Goal: Obtain resource: Download file/media

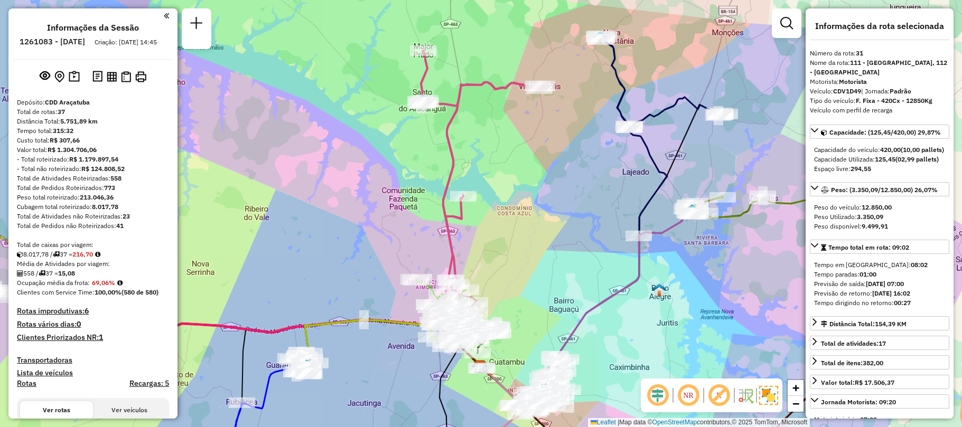
select select "**********"
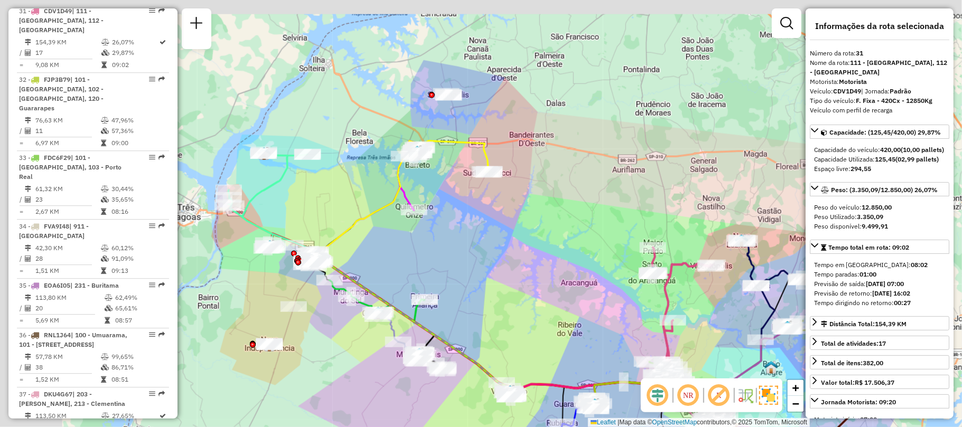
drag, startPoint x: 422, startPoint y: 250, endPoint x: 506, endPoint y: 277, distance: 88.7
click at [506, 277] on div "Janela de atendimento Grade de atendimento Capacidade Transportadoras Veículos …" at bounding box center [481, 213] width 962 height 427
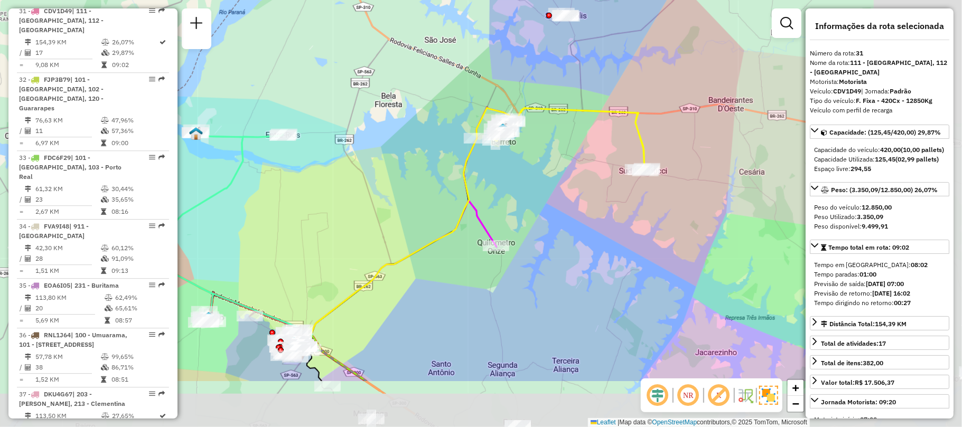
drag, startPoint x: 480, startPoint y: 318, endPoint x: 288, endPoint y: 201, distance: 224.6
click at [288, 201] on div "Janela de atendimento Grade de atendimento Capacidade Transportadoras Veículos …" at bounding box center [481, 213] width 962 height 427
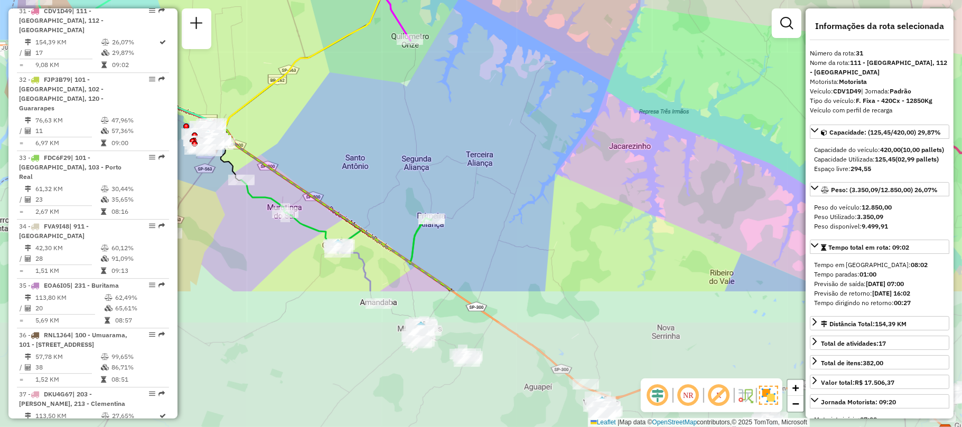
drag, startPoint x: 520, startPoint y: 337, endPoint x: 449, endPoint y: 159, distance: 192.3
click at [449, 159] on div "Janela de atendimento Grade de atendimento Capacidade Transportadoras Veículos …" at bounding box center [481, 213] width 962 height 427
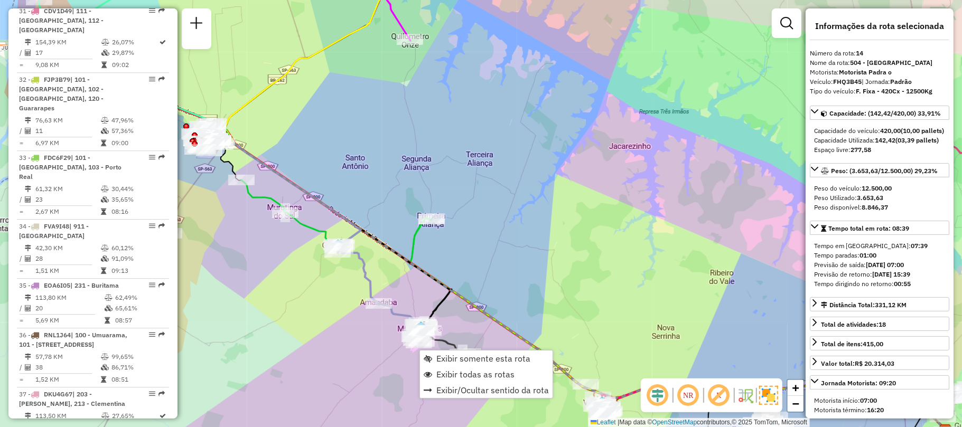
scroll to position [1176, 0]
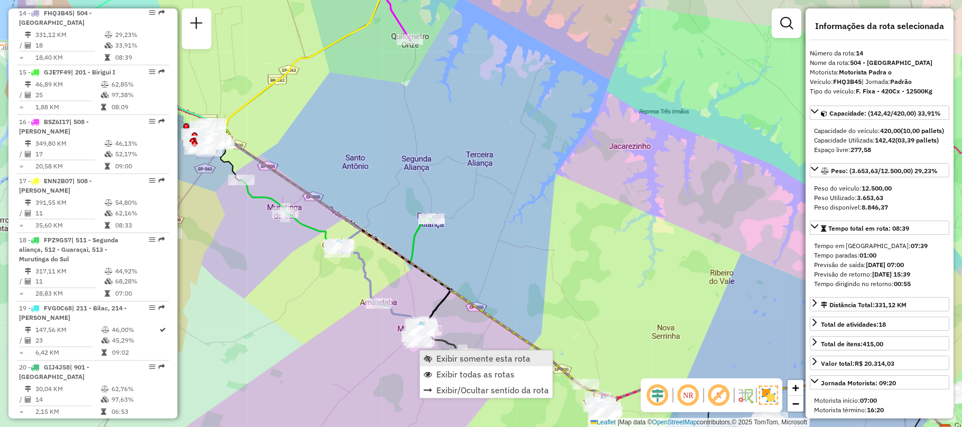
click at [491, 364] on link "Exibir somente esta rota" at bounding box center [486, 359] width 133 height 16
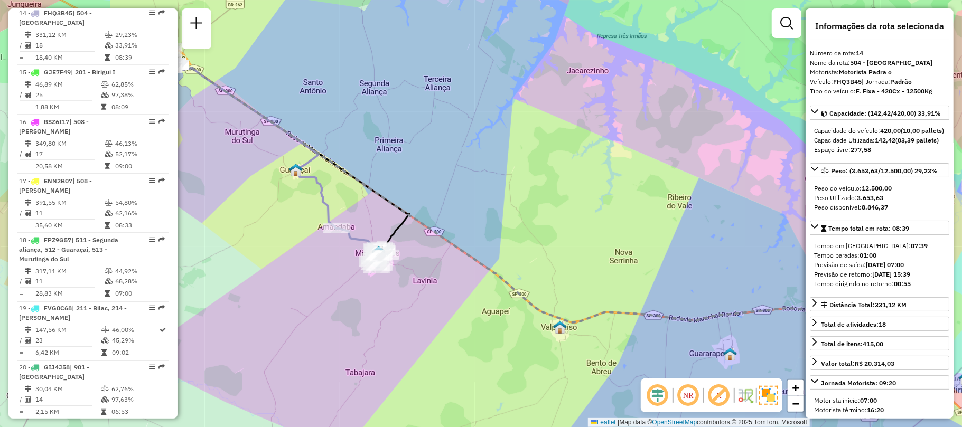
drag, startPoint x: 438, startPoint y: 331, endPoint x: 493, endPoint y: 320, distance: 56.0
click at [491, 330] on div "Janela de atendimento Grade de atendimento Capacidade Transportadoras Veículos …" at bounding box center [481, 213] width 962 height 427
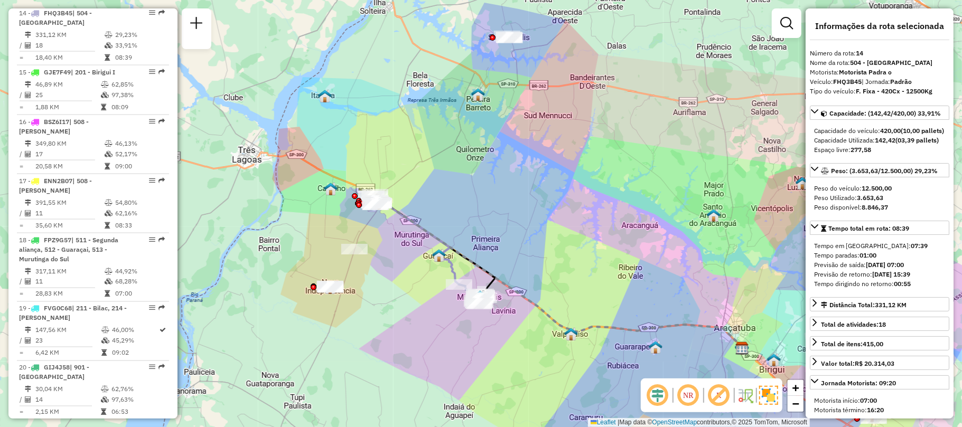
drag, startPoint x: 428, startPoint y: 312, endPoint x: 470, endPoint y: 323, distance: 43.3
click at [470, 323] on div "Janela de atendimento Grade de atendimento Capacidade Transportadoras Veículos …" at bounding box center [481, 213] width 962 height 427
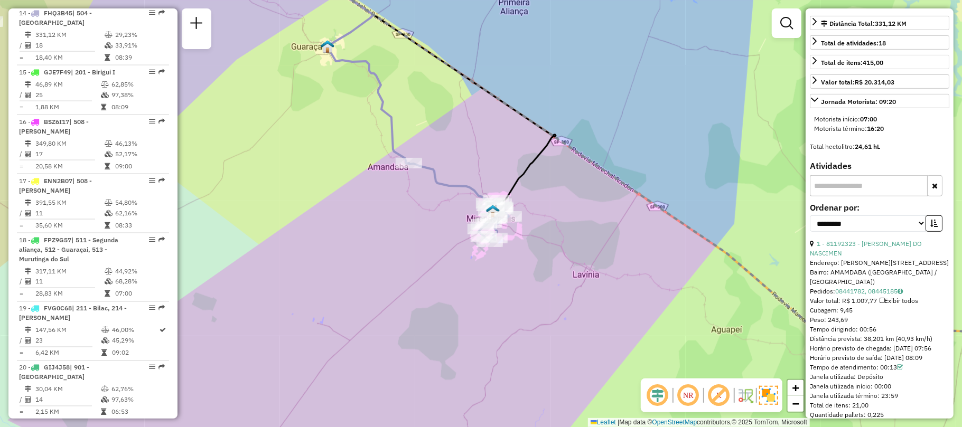
scroll to position [352, 0]
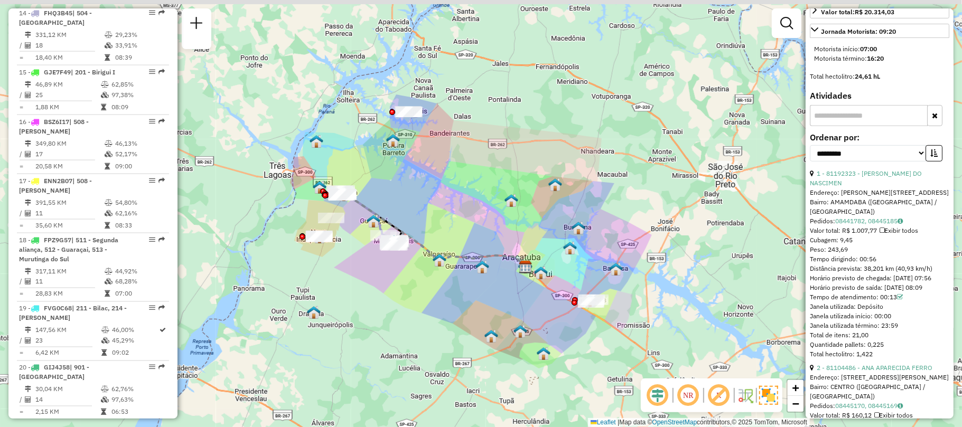
drag, startPoint x: 560, startPoint y: 169, endPoint x: 592, endPoint y: 218, distance: 58.0
click at [592, 218] on div "Janela de atendimento Grade de atendimento Capacidade Transportadoras Veículos …" at bounding box center [481, 213] width 962 height 427
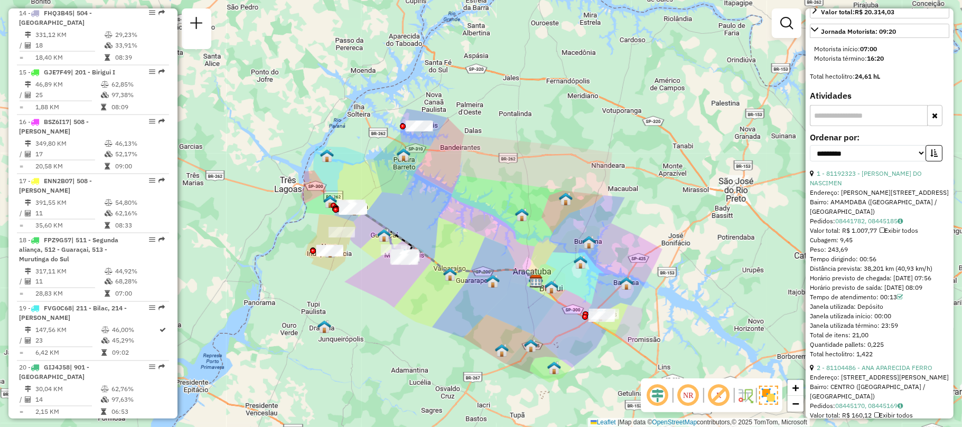
click at [689, 173] on div "Janela de atendimento Grade de atendimento Capacidade Transportadoras Veículos …" at bounding box center [481, 213] width 962 height 427
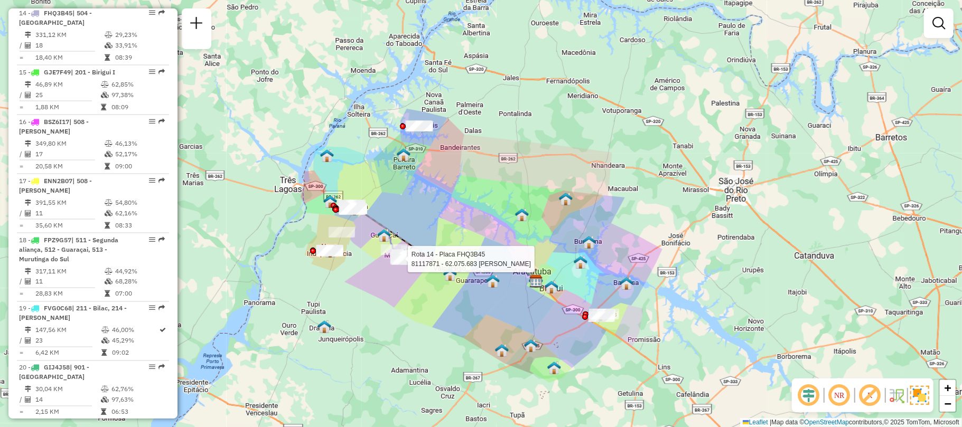
select select "**********"
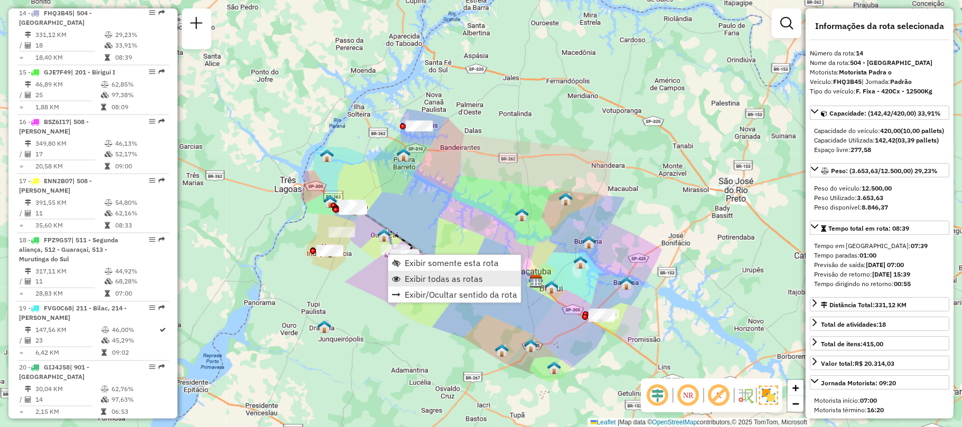
click at [455, 280] on span "Exibir todas as rotas" at bounding box center [444, 279] width 78 height 8
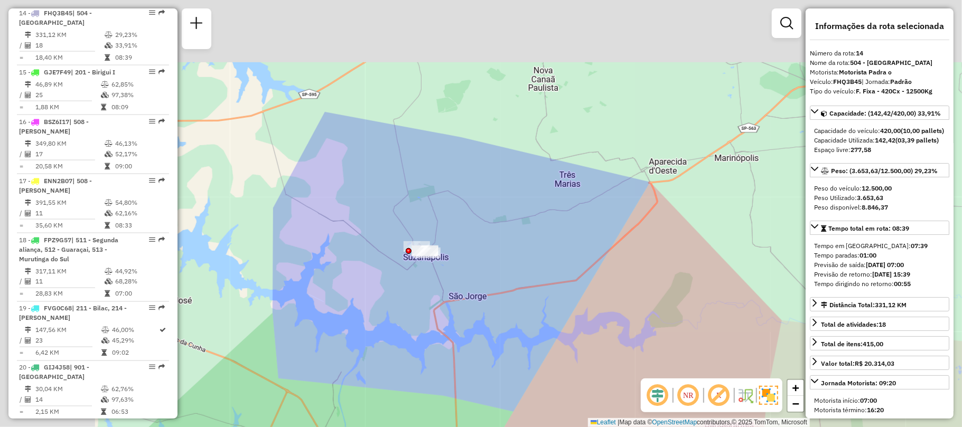
drag, startPoint x: 277, startPoint y: 194, endPoint x: 435, endPoint y: 299, distance: 189.9
click at [436, 299] on div "Janela de atendimento Grade de atendimento Capacidade Transportadoras Veículos …" at bounding box center [481, 213] width 962 height 427
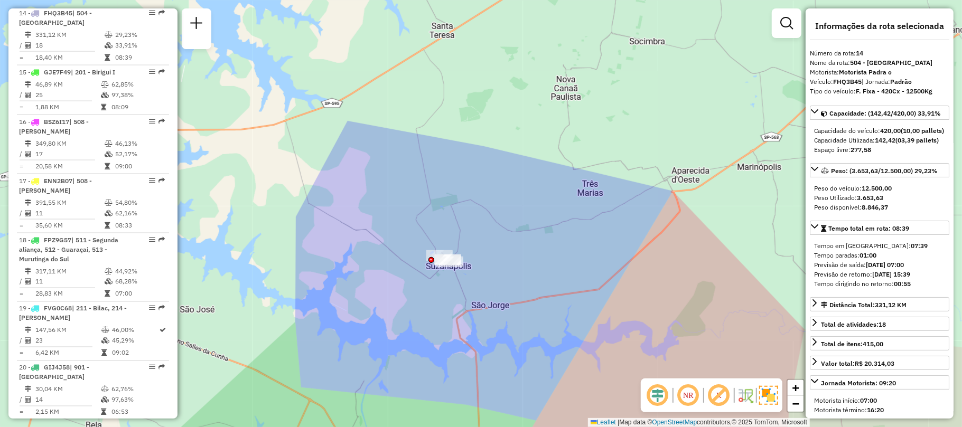
click at [373, 405] on div "Janela de atendimento Grade de atendimento Capacidade Transportadoras Veículos …" at bounding box center [481, 213] width 962 height 427
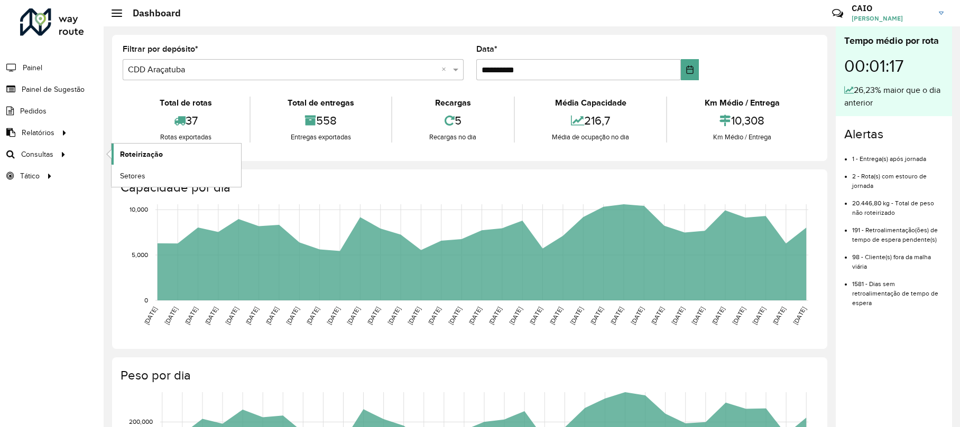
click at [134, 151] on span "Roteirização" at bounding box center [141, 154] width 43 height 11
click at [151, 179] on link "Setores" at bounding box center [175, 175] width 129 height 21
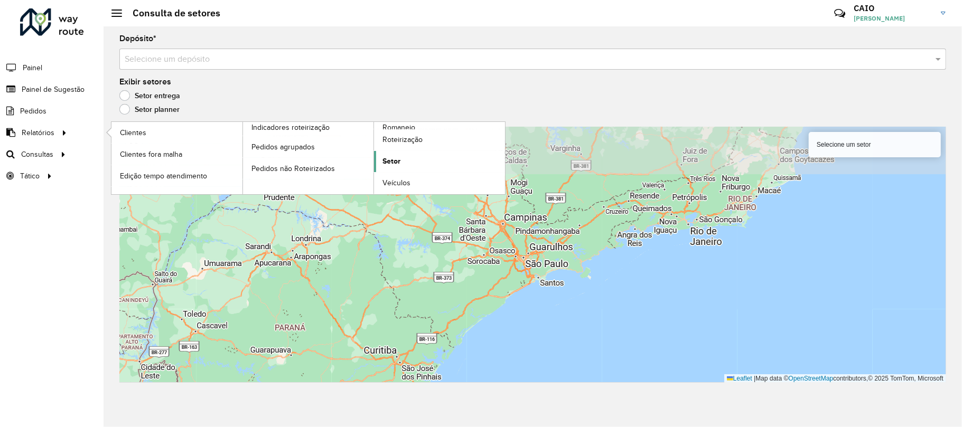
click at [395, 155] on link "Setor" at bounding box center [439, 161] width 131 height 21
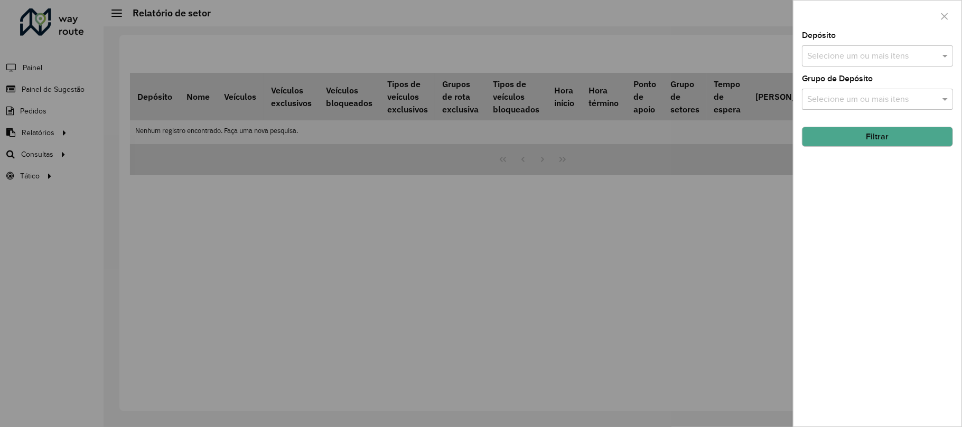
click at [890, 57] on input "text" at bounding box center [872, 56] width 135 height 13
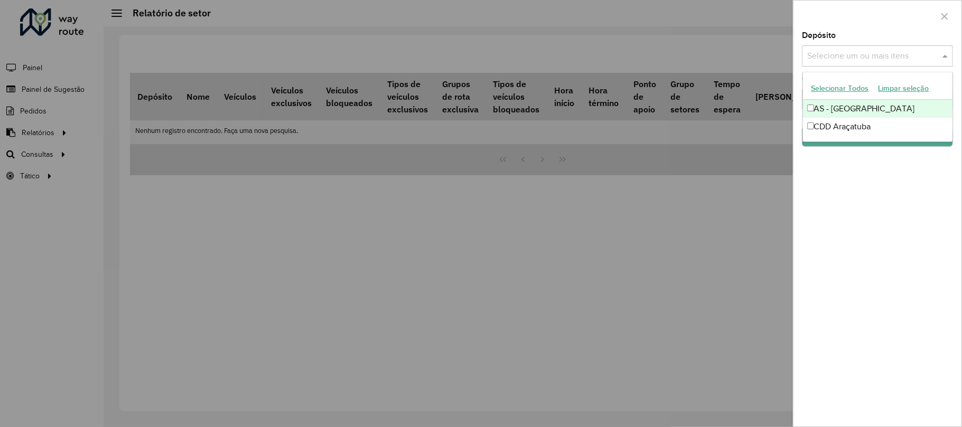
click at [852, 125] on div "CDD Araçatuba" at bounding box center [878, 127] width 150 height 18
click at [849, 109] on div "AS - [GEOGRAPHIC_DATA]" at bounding box center [878, 109] width 150 height 18
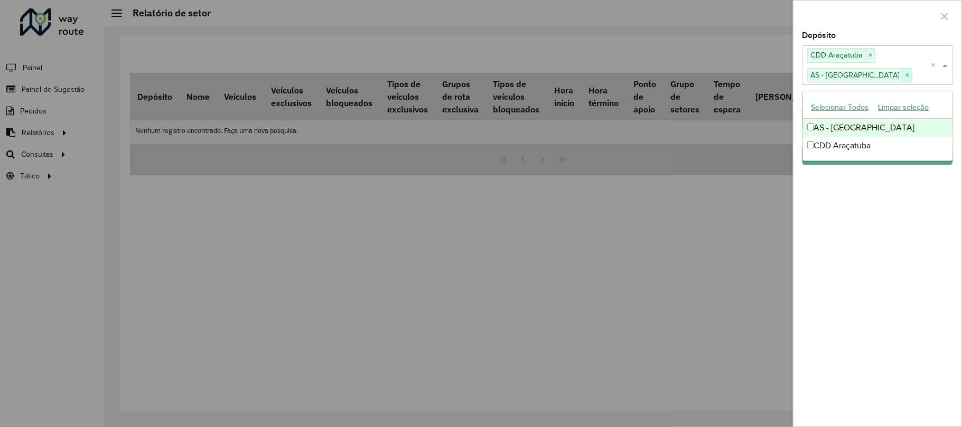
click at [903, 72] on span "×" at bounding box center [908, 75] width 10 height 13
click at [878, 28] on div at bounding box center [878, 16] width 168 height 31
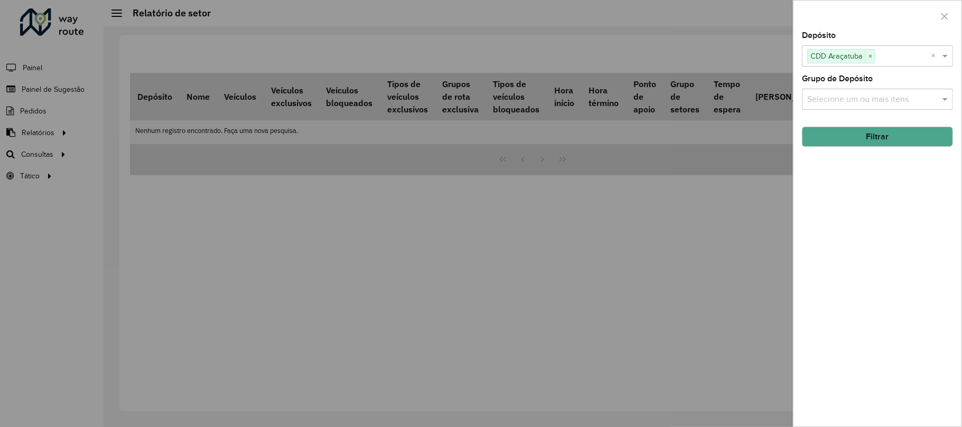
click at [880, 104] on input "text" at bounding box center [872, 100] width 135 height 13
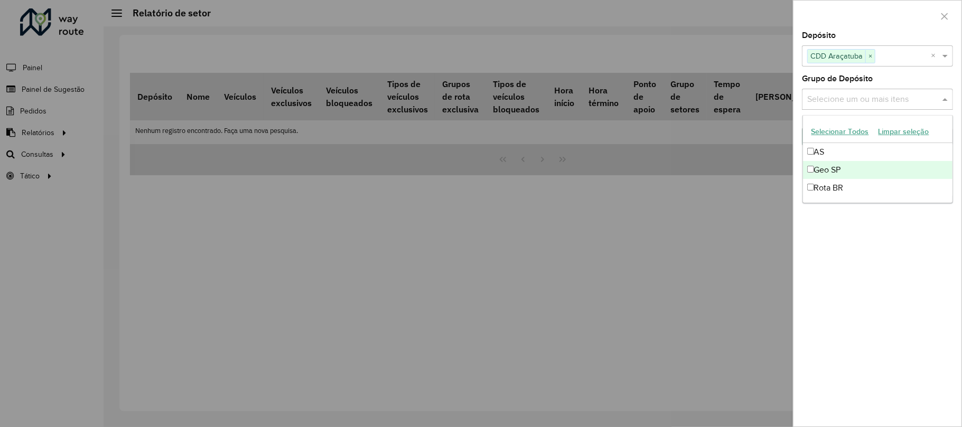
click at [843, 241] on div "Depósito Selecione um ou mais itens CDD Araçatuba × × Grupo de Depósito Selecio…" at bounding box center [878, 229] width 168 height 395
click at [890, 98] on input "text" at bounding box center [872, 100] width 135 height 13
click at [859, 129] on button "Selecionar Todos" at bounding box center [840, 132] width 67 height 16
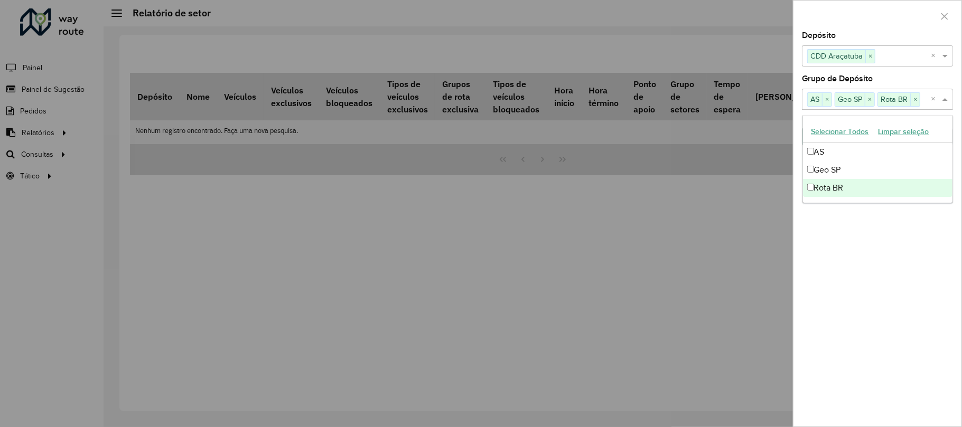
click at [888, 226] on div "Depósito Selecione um ou mais itens CDD Araçatuba × × Grupo de Depósito Selecio…" at bounding box center [878, 229] width 168 height 395
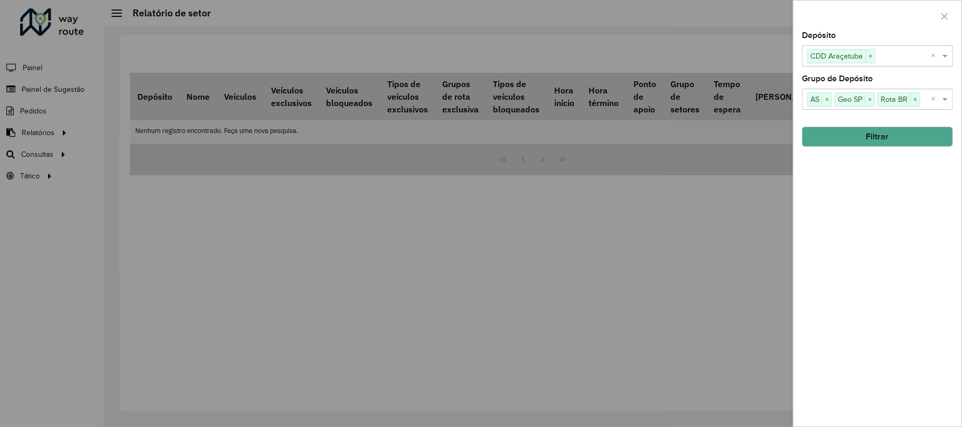
click at [873, 134] on button "Filtrar" at bounding box center [877, 137] width 151 height 20
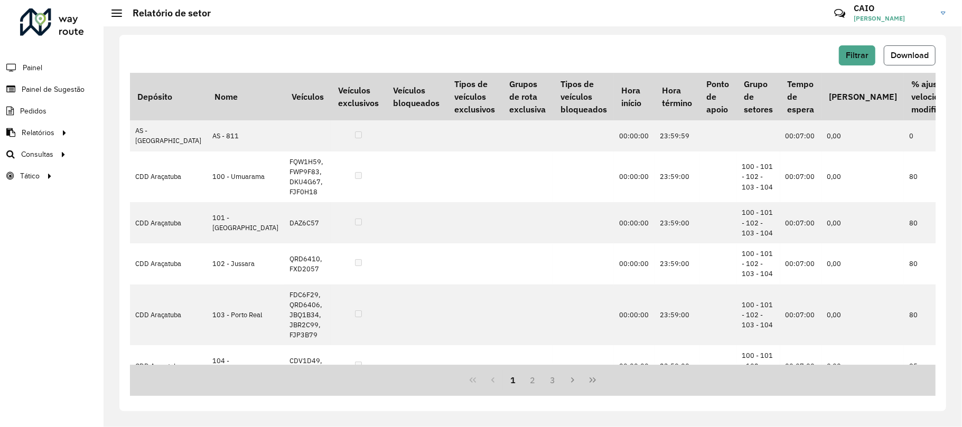
click at [904, 46] on button "Download" at bounding box center [910, 55] width 52 height 20
